Goal: Use online tool/utility: Utilize a website feature to perform a specific function

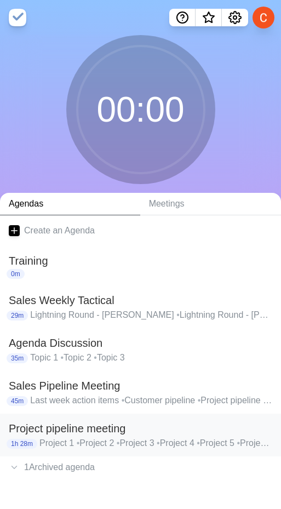
click at [78, 431] on h2 "Project pipeline meeting" at bounding box center [140, 428] width 263 height 16
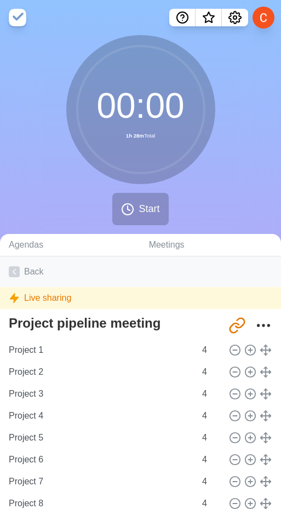
click at [24, 273] on link "Back" at bounding box center [140, 271] width 281 height 31
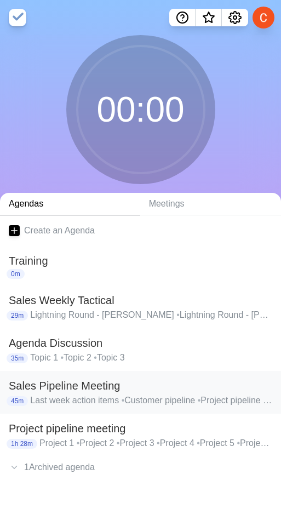
click at [44, 380] on h2 "Sales Pipeline Meeting" at bounding box center [140, 385] width 263 height 16
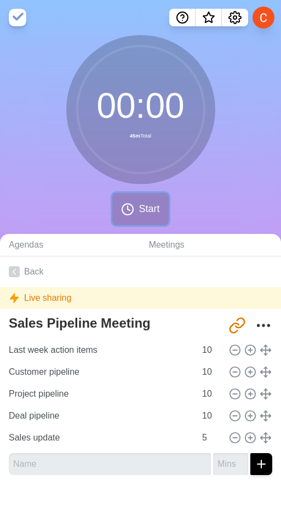
click at [146, 214] on span "Start" at bounding box center [149, 209] width 21 height 15
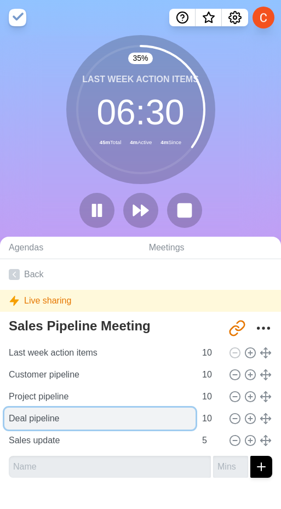
click at [45, 418] on input "Deal pipeline" at bounding box center [99, 418] width 191 height 22
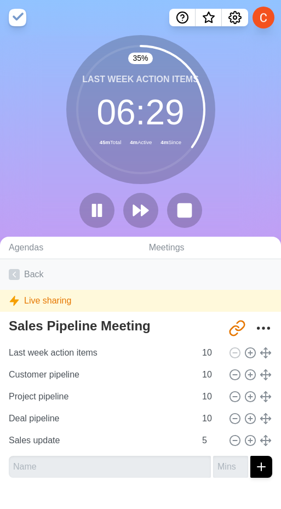
click at [31, 273] on link "Back" at bounding box center [140, 274] width 281 height 31
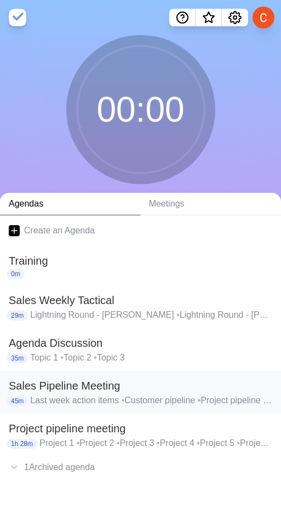
click at [76, 381] on h2 "Sales Pipeline Meeting" at bounding box center [140, 385] width 263 height 16
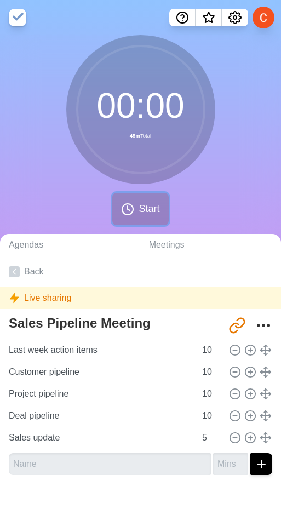
click at [137, 214] on button "Start" at bounding box center [140, 209] width 56 height 32
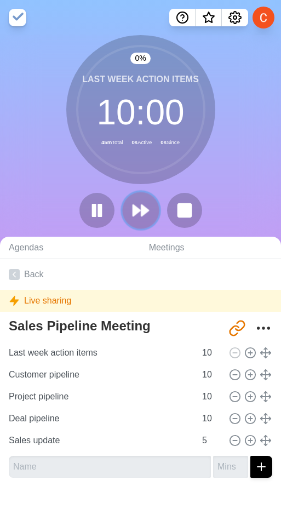
click at [138, 213] on icon at bounding box center [140, 210] width 19 height 19
click at [138, 213] on div at bounding box center [140, 210] width 131 height 35
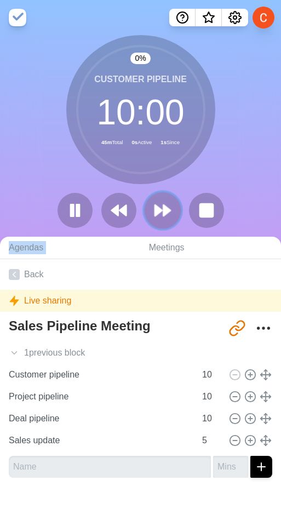
click at [152, 213] on button at bounding box center [162, 210] width 37 height 37
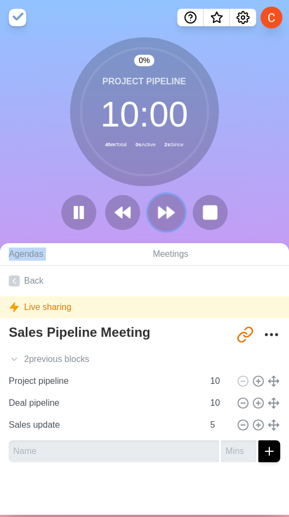
click at [152, 213] on button at bounding box center [166, 212] width 37 height 37
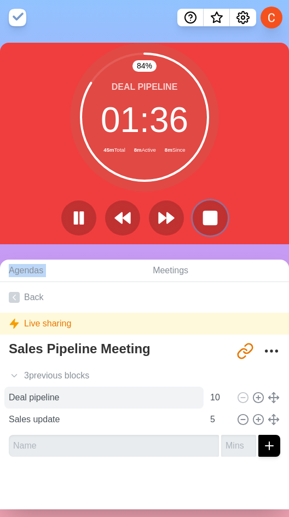
drag, startPoint x: 200, startPoint y: 223, endPoint x: 40, endPoint y: 412, distance: 248.3
click at [204, 223] on rect at bounding box center [210, 217] width 13 height 13
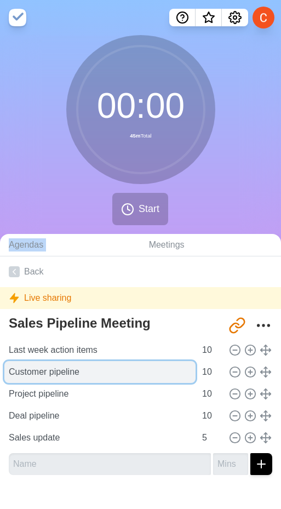
click at [13, 374] on input "Customer pipeline" at bounding box center [99, 372] width 191 height 22
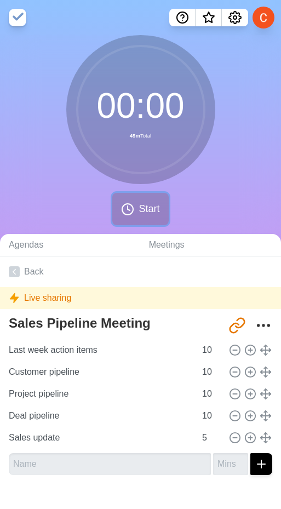
click at [133, 203] on icon at bounding box center [127, 209] width 13 height 13
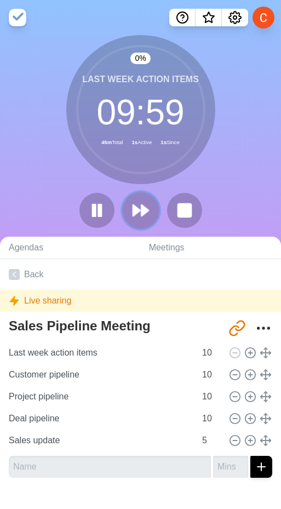
click at [143, 212] on polygon at bounding box center [144, 210] width 7 height 11
click at [143, 212] on div at bounding box center [140, 210] width 131 height 35
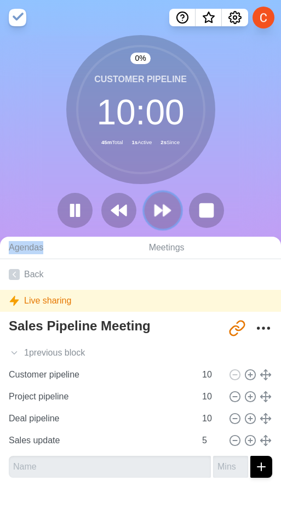
click at [158, 208] on polygon at bounding box center [158, 210] width 7 height 11
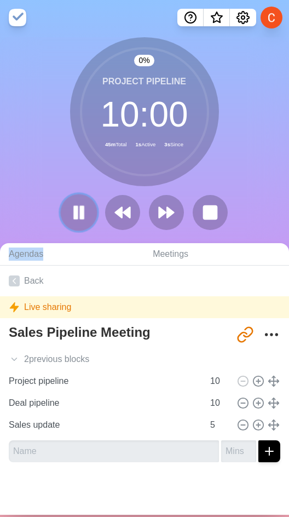
click at [80, 217] on rect at bounding box center [81, 212] width 3 height 12
click at [20, 214] on div "0 % Project pipeline 09 : 59 45m Total 2s Active 4s Since" at bounding box center [144, 138] width 289 height 202
drag, startPoint x: 73, startPoint y: 212, endPoint x: 11, endPoint y: 212, distance: 61.3
click at [74, 212] on polygon at bounding box center [79, 212] width 10 height 13
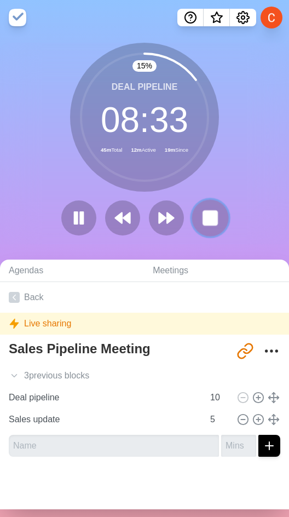
click at [203, 222] on rect at bounding box center [210, 218] width 14 height 14
